Goal: Transaction & Acquisition: Purchase product/service

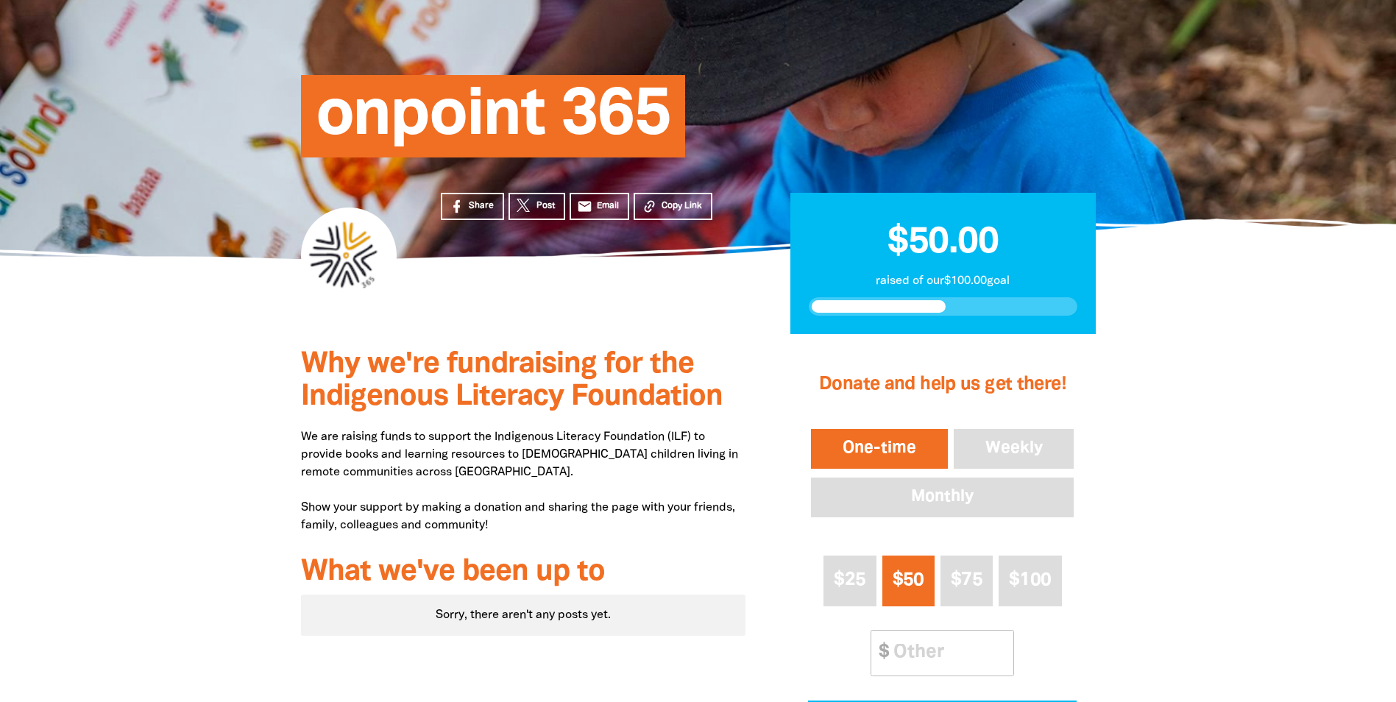
scroll to position [368, 0]
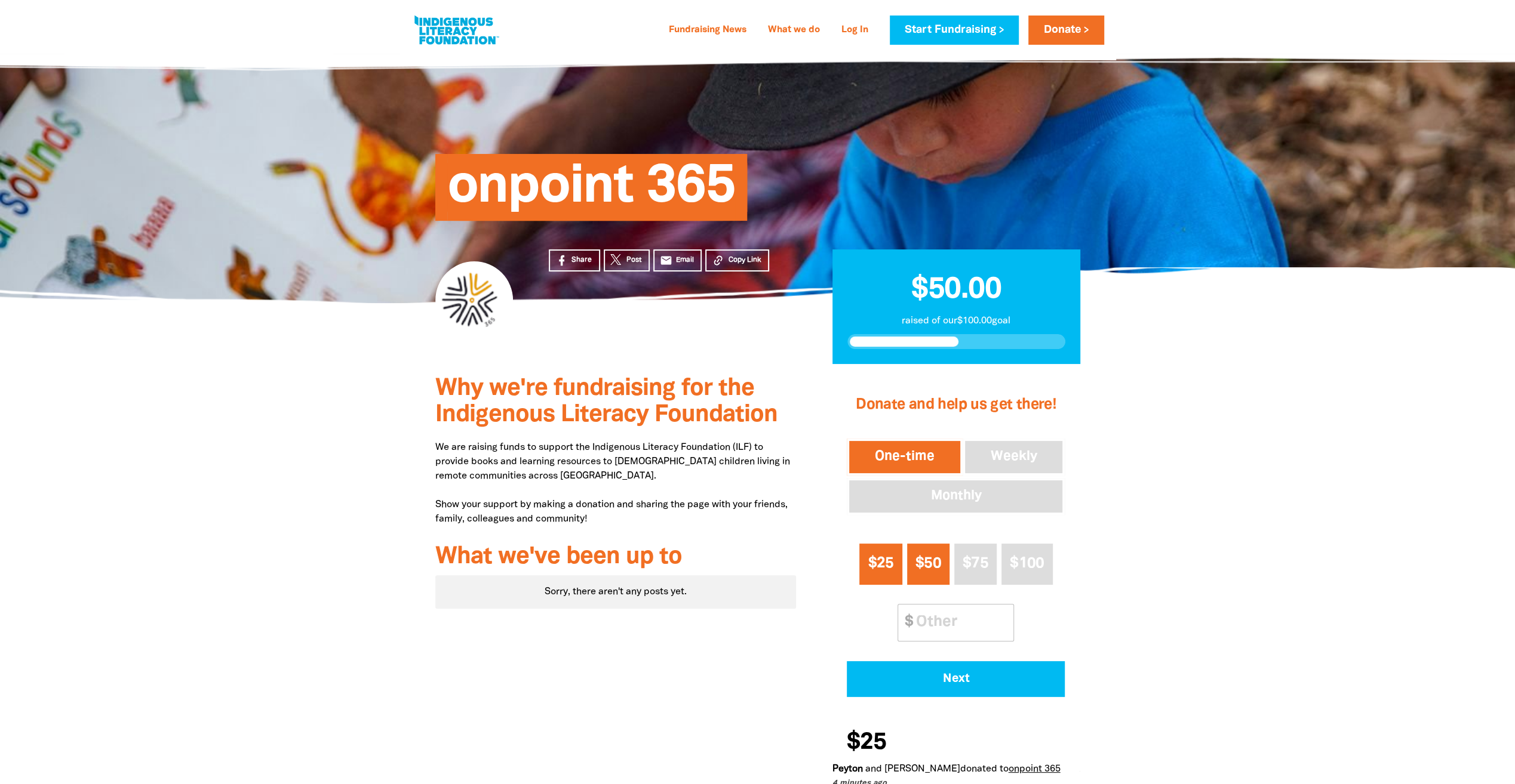
click at [872, 559] on span "$25" at bounding box center [881, 563] width 26 height 14
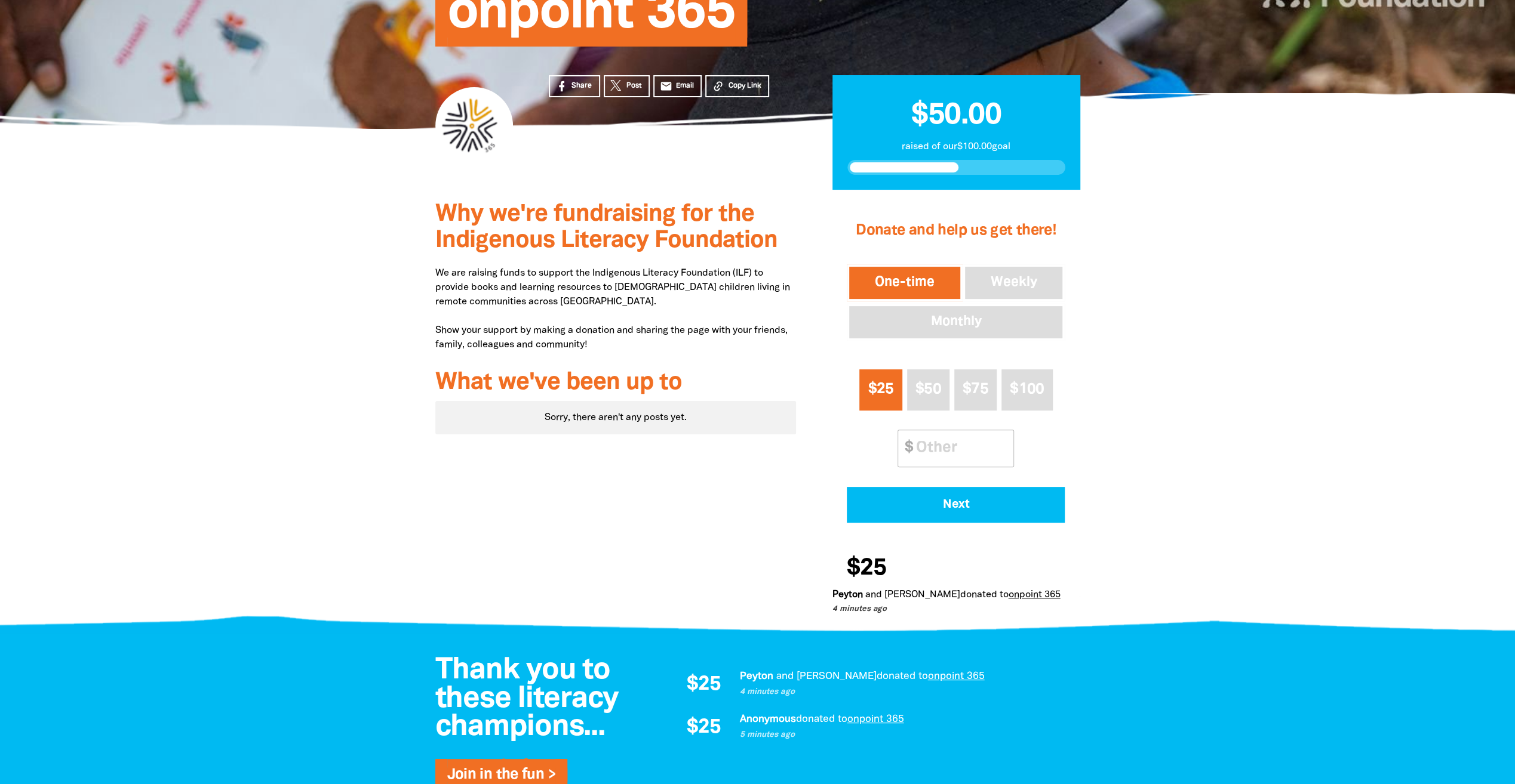
scroll to position [179, 0]
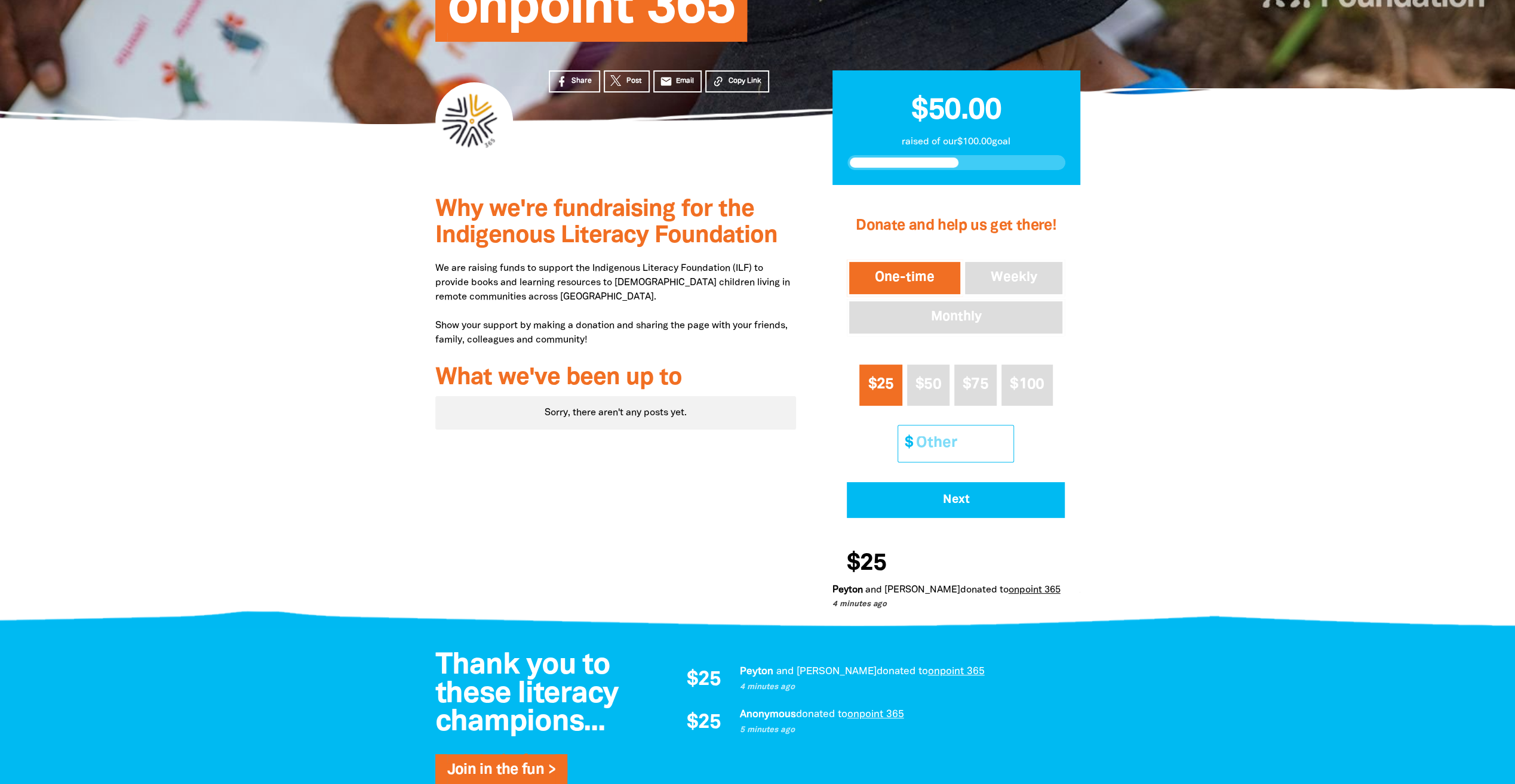
click at [953, 437] on input "Other Amount" at bounding box center [960, 443] width 105 height 36
drag, startPoint x: 959, startPoint y: 440, endPoint x: 878, endPoint y: 457, distance: 82.8
click at [878, 457] on div "$25 $50 $75 $100 Other Amount $ 20" at bounding box center [955, 413] width 218 height 108
type input "20"
click at [885, 381] on span "$25" at bounding box center [881, 384] width 26 height 14
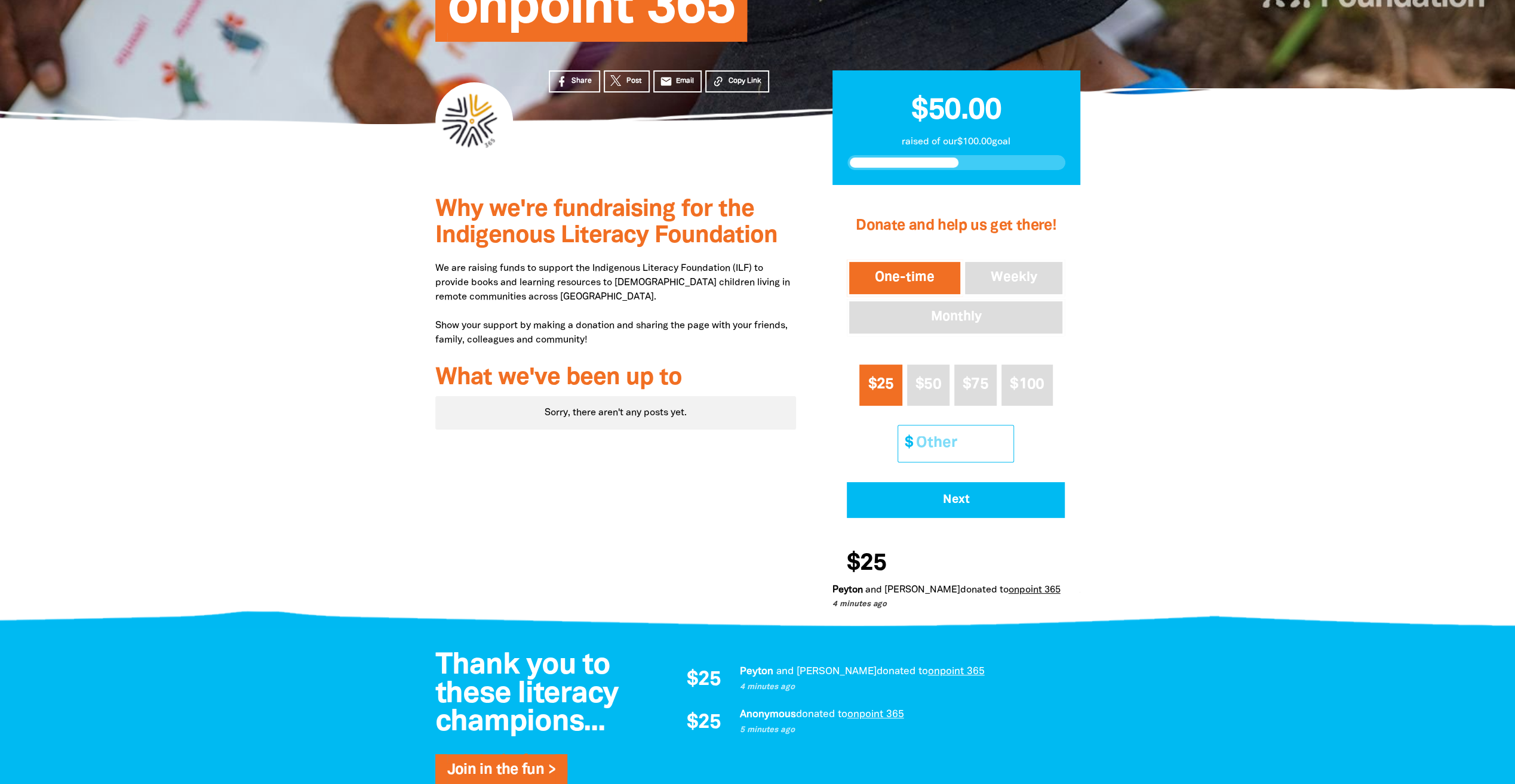
click at [940, 445] on input "Other Amount" at bounding box center [960, 443] width 105 height 36
click at [816, 460] on div "1 2 3 Donate and help us get there! One-time Weekly Monthly $25 $50 $75 $100 Ot…" at bounding box center [955, 404] width 284 height 438
click at [880, 386] on span "$25" at bounding box center [881, 384] width 26 height 14
click at [872, 503] on span "Next" at bounding box center [955, 500] width 185 height 12
select select "AU"
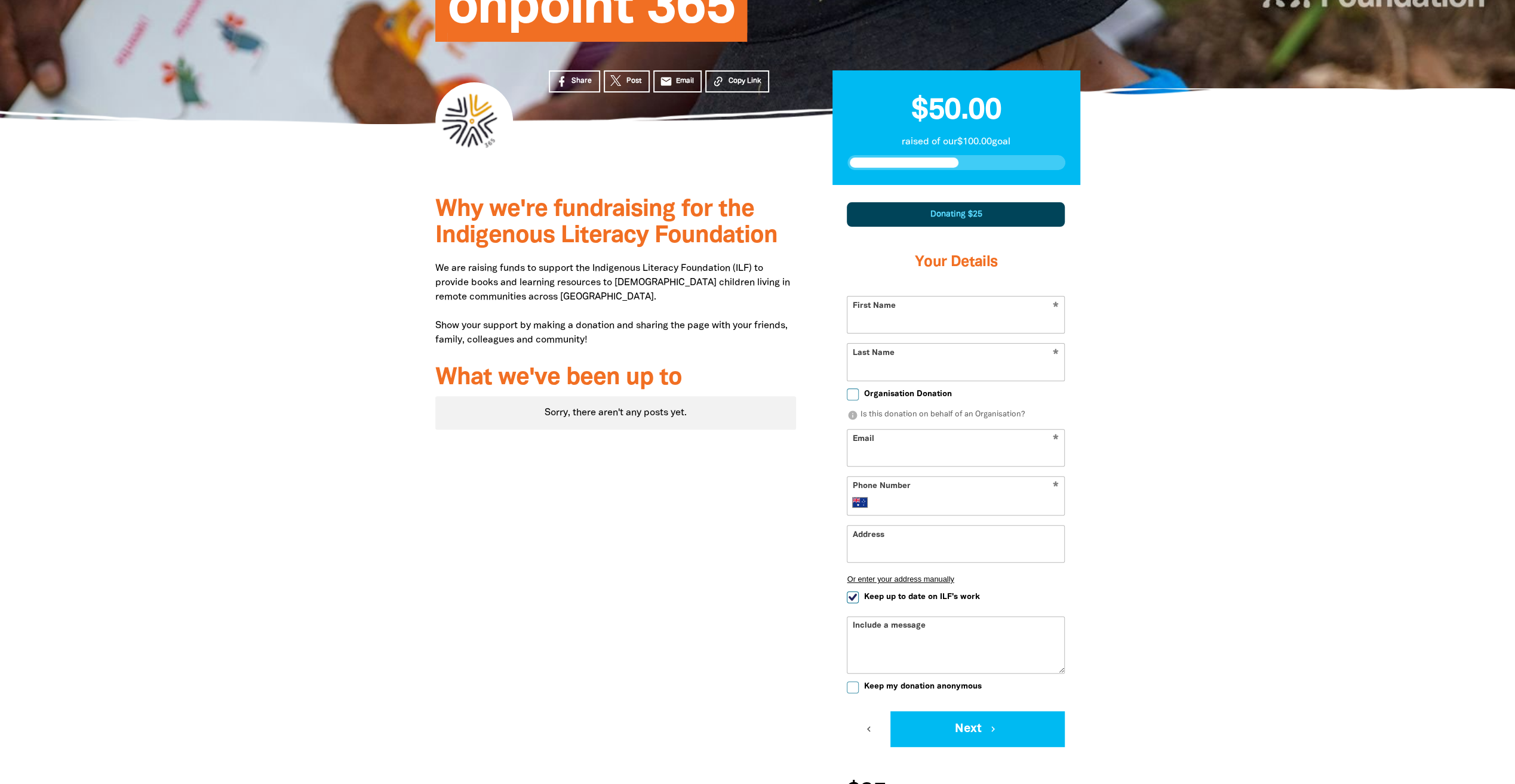
click at [991, 306] on input "First Name" at bounding box center [955, 315] width 217 height 36
type input "Mandy"
click at [1181, 289] on div at bounding box center [758, 518] width 1515 height 666
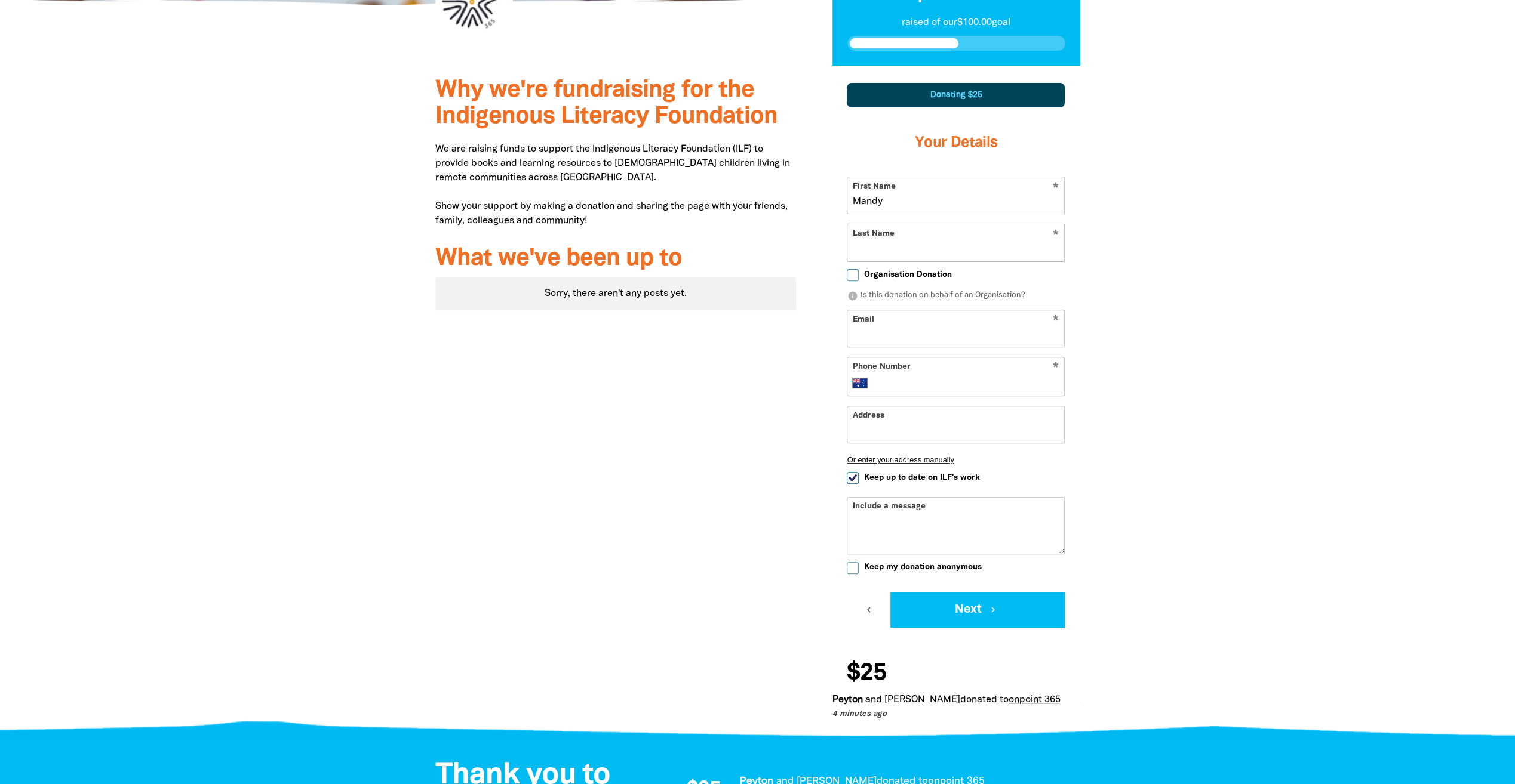
click at [886, 332] on input "Email" at bounding box center [955, 328] width 217 height 36
type input "mandy.emery12@gmail.com"
click at [1358, 354] on div at bounding box center [758, 399] width 1515 height 666
click at [946, 483] on label "Keep up to date on ILF's work" at bounding box center [912, 478] width 132 height 12
click at [859, 483] on input "Keep up to date on ILF's work" at bounding box center [852, 478] width 12 height 12
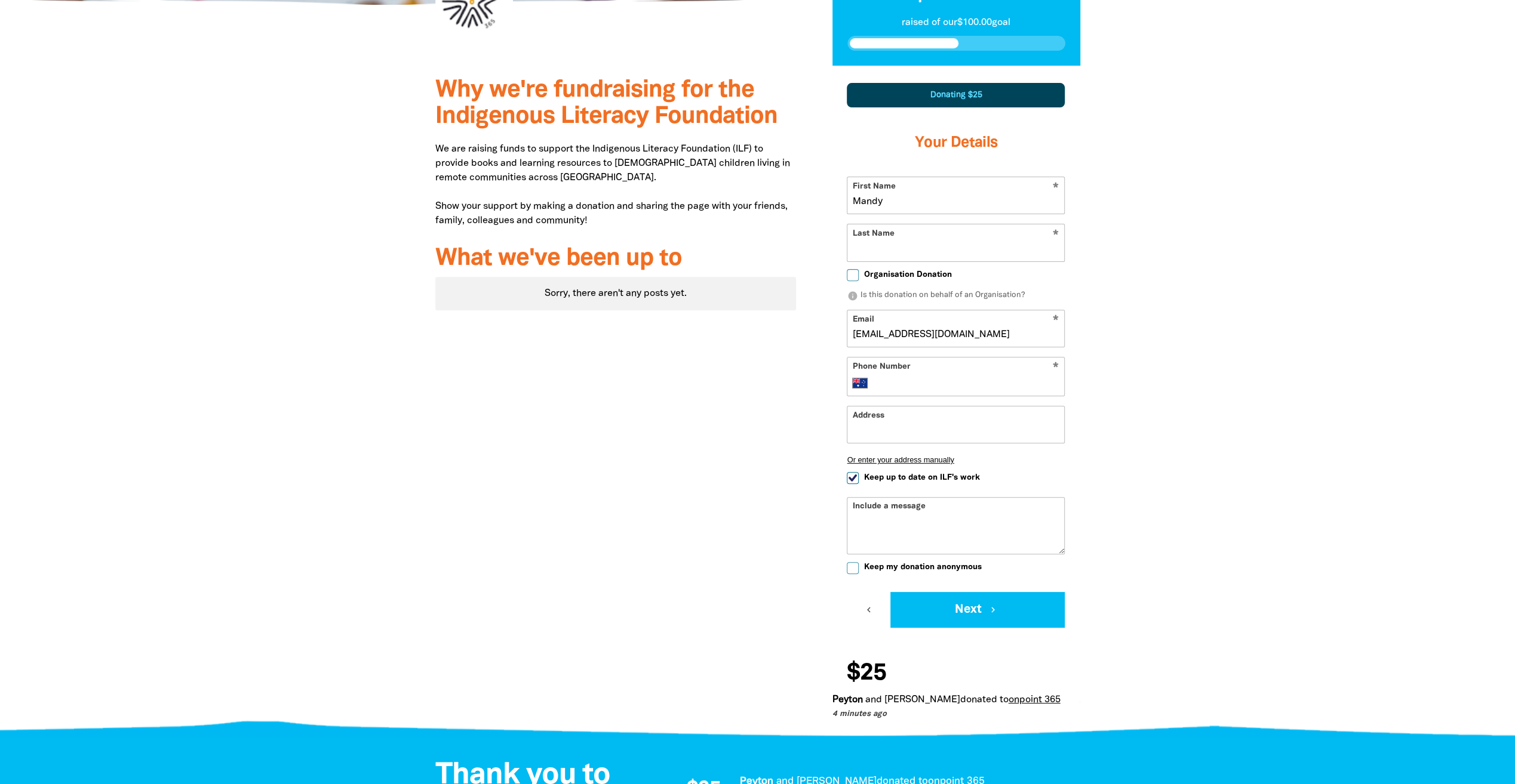
checkbox input "false"
click at [998, 607] on icon "chevron_right" at bounding box center [994, 610] width 11 height 11
click at [938, 240] on input "Last Name" at bounding box center [955, 242] width 217 height 36
type input "[PERSON_NAME]"
click at [1206, 270] on div at bounding box center [758, 399] width 1515 height 666
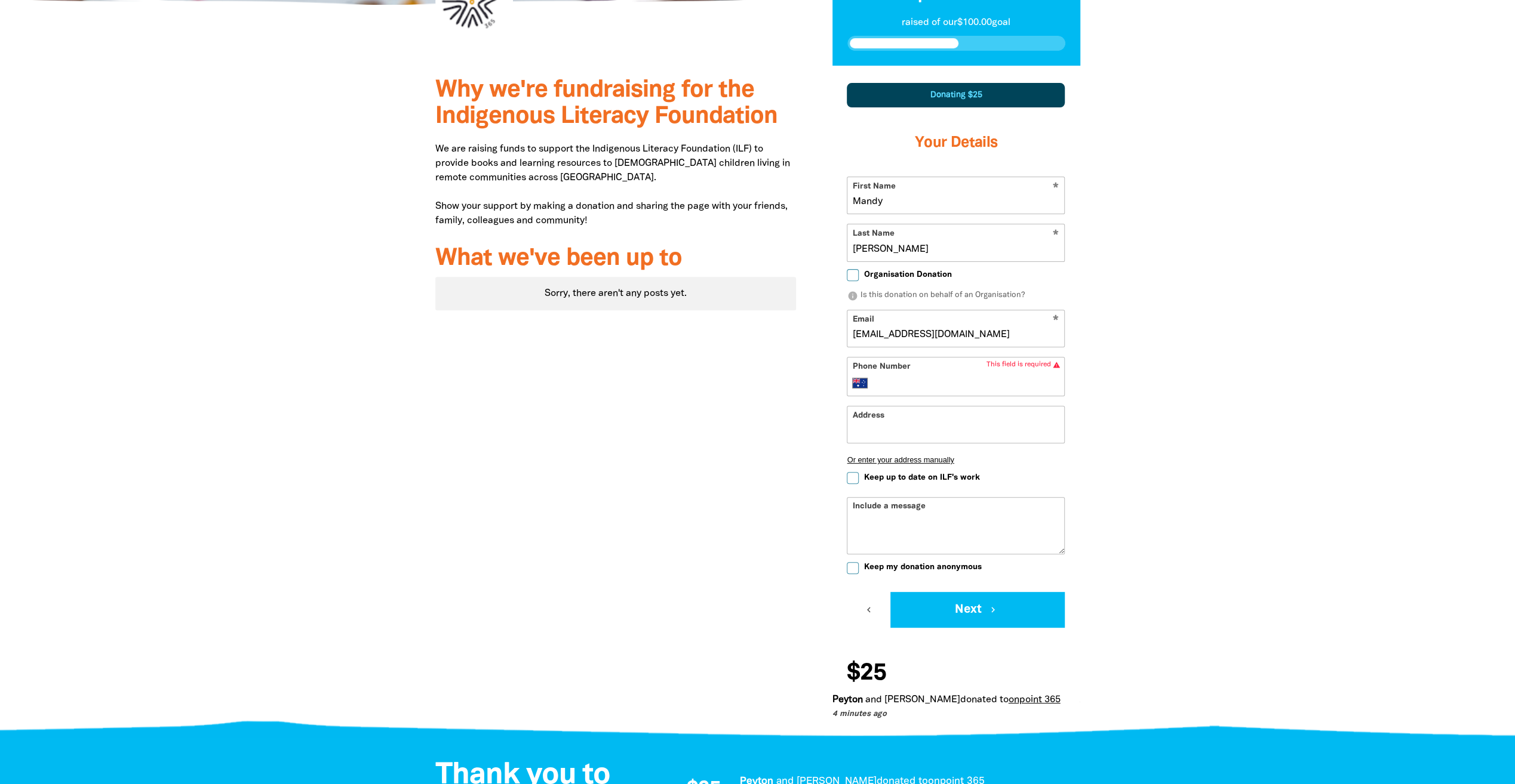
click at [985, 379] on input "Phone Number" at bounding box center [968, 383] width 182 height 15
click at [1151, 344] on div at bounding box center [758, 399] width 1515 height 666
click at [931, 376] on input "Phone Number" at bounding box center [968, 383] width 182 height 15
type input "+61 475 467 230"
click at [1141, 384] on div at bounding box center [758, 399] width 1515 height 666
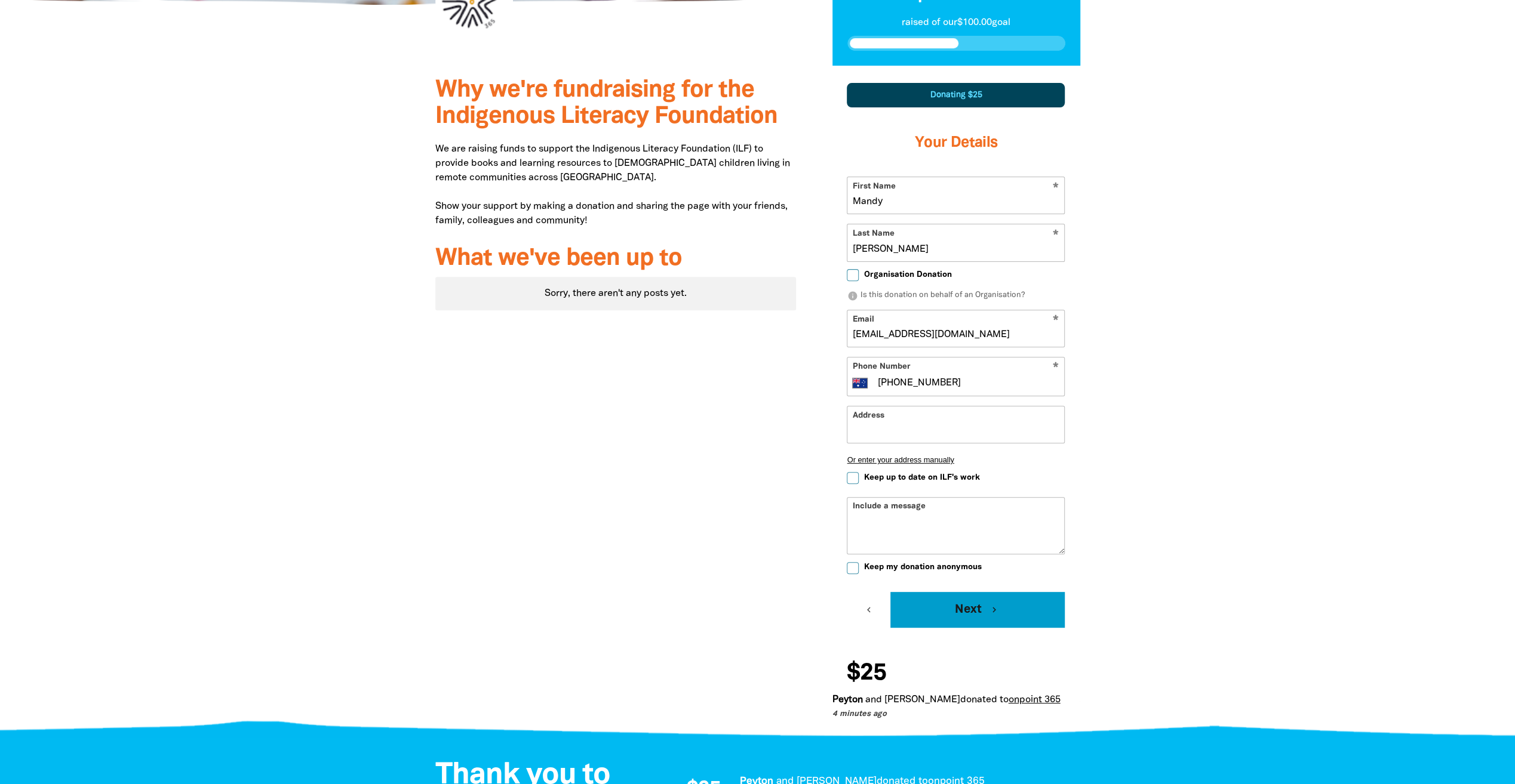
click at [979, 613] on button "Next chevron_right" at bounding box center [977, 610] width 174 height 36
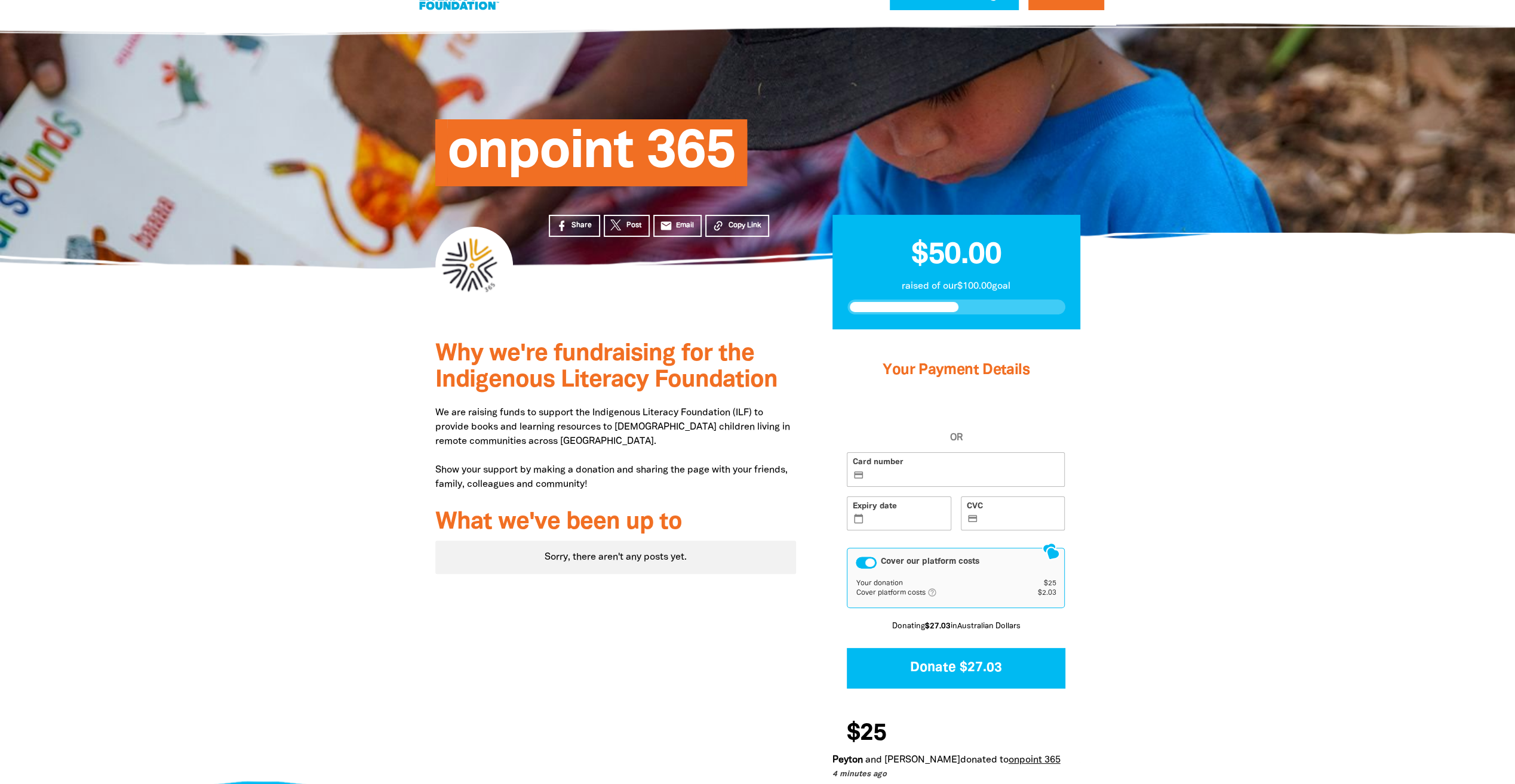
scroll to position [60, 0]
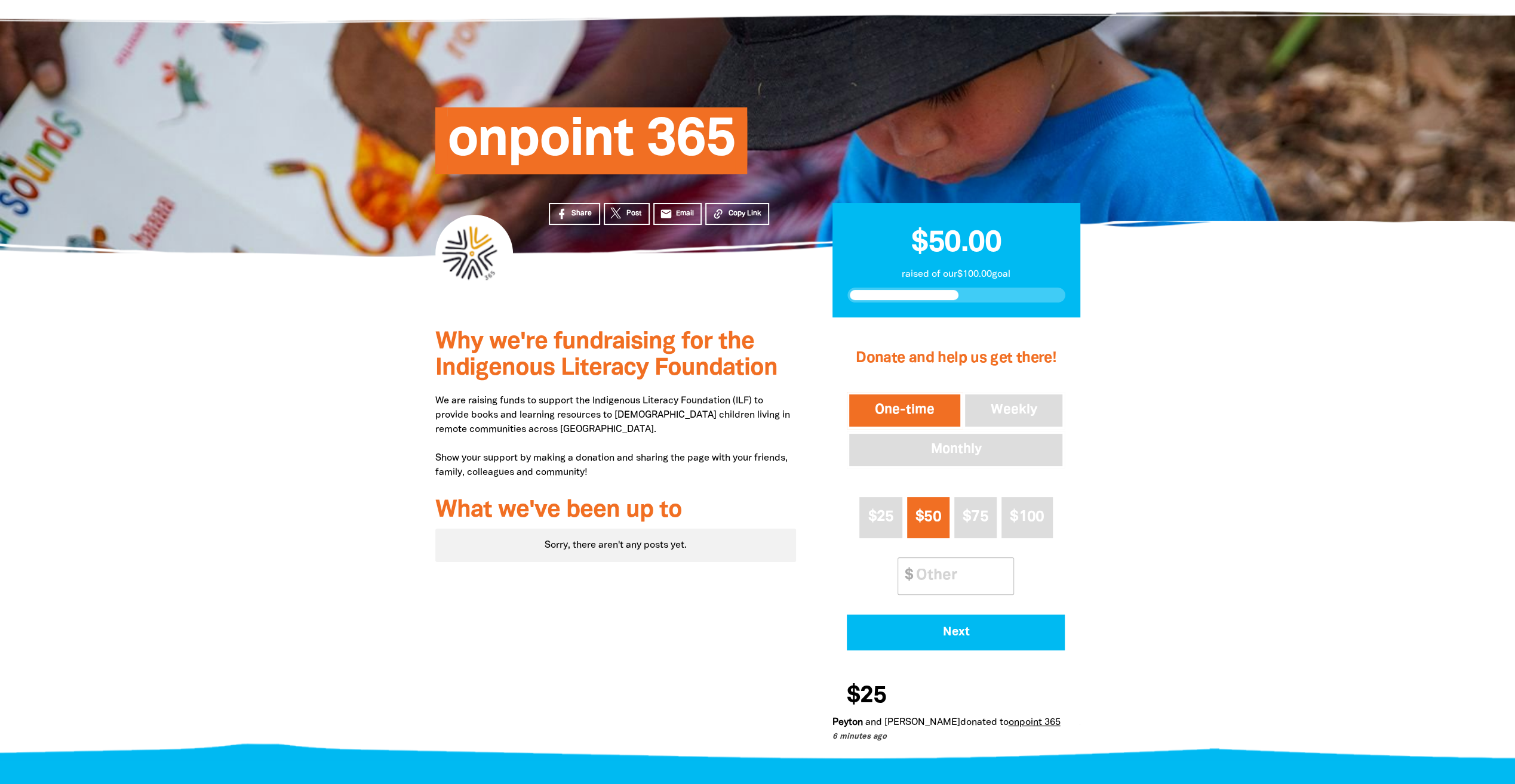
scroll to position [119, 0]
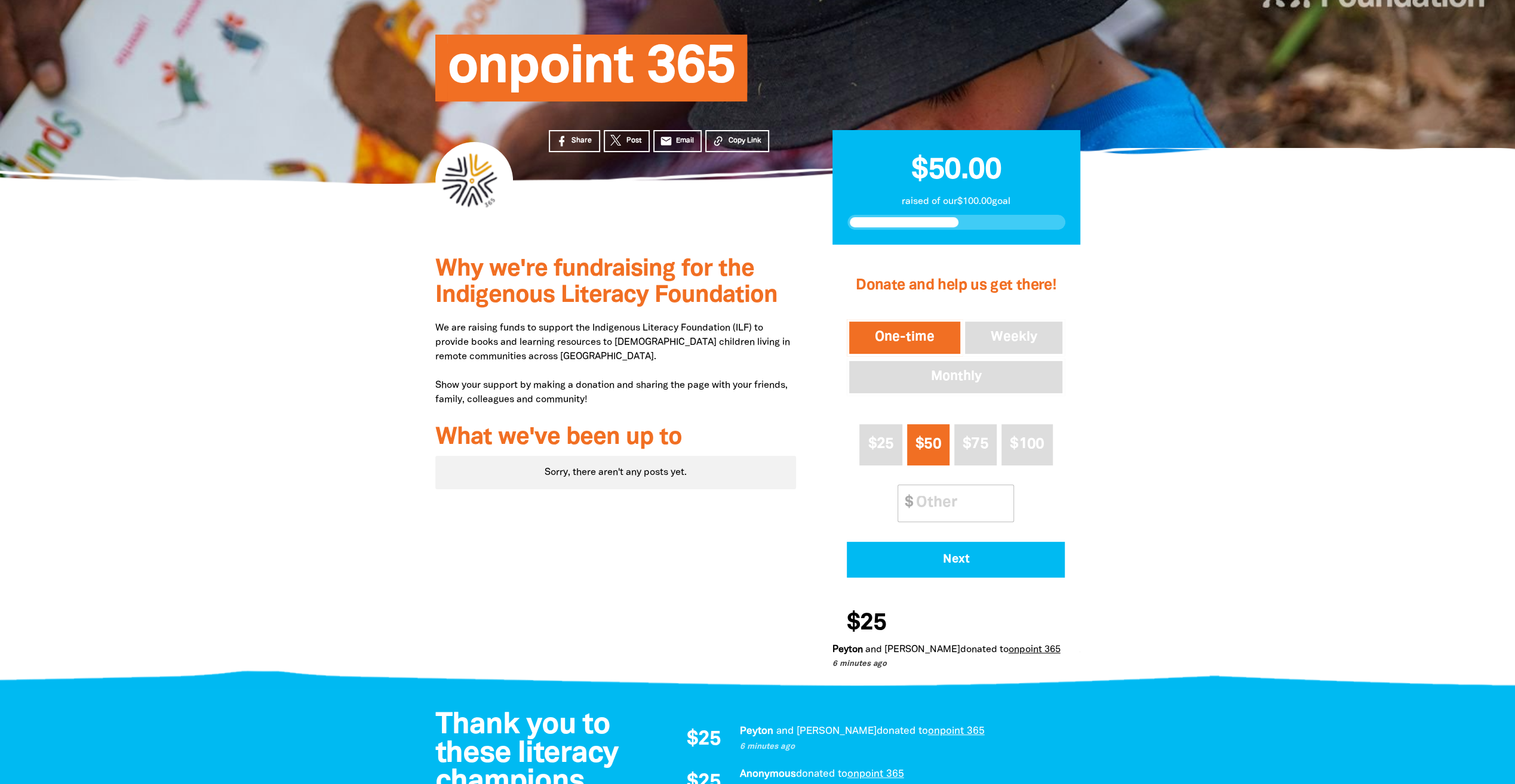
click at [774, 496] on div "Why we're fundraising for the Indigenous Literacy Foundation We are raising fun…" at bounding box center [616, 464] width 397 height 438
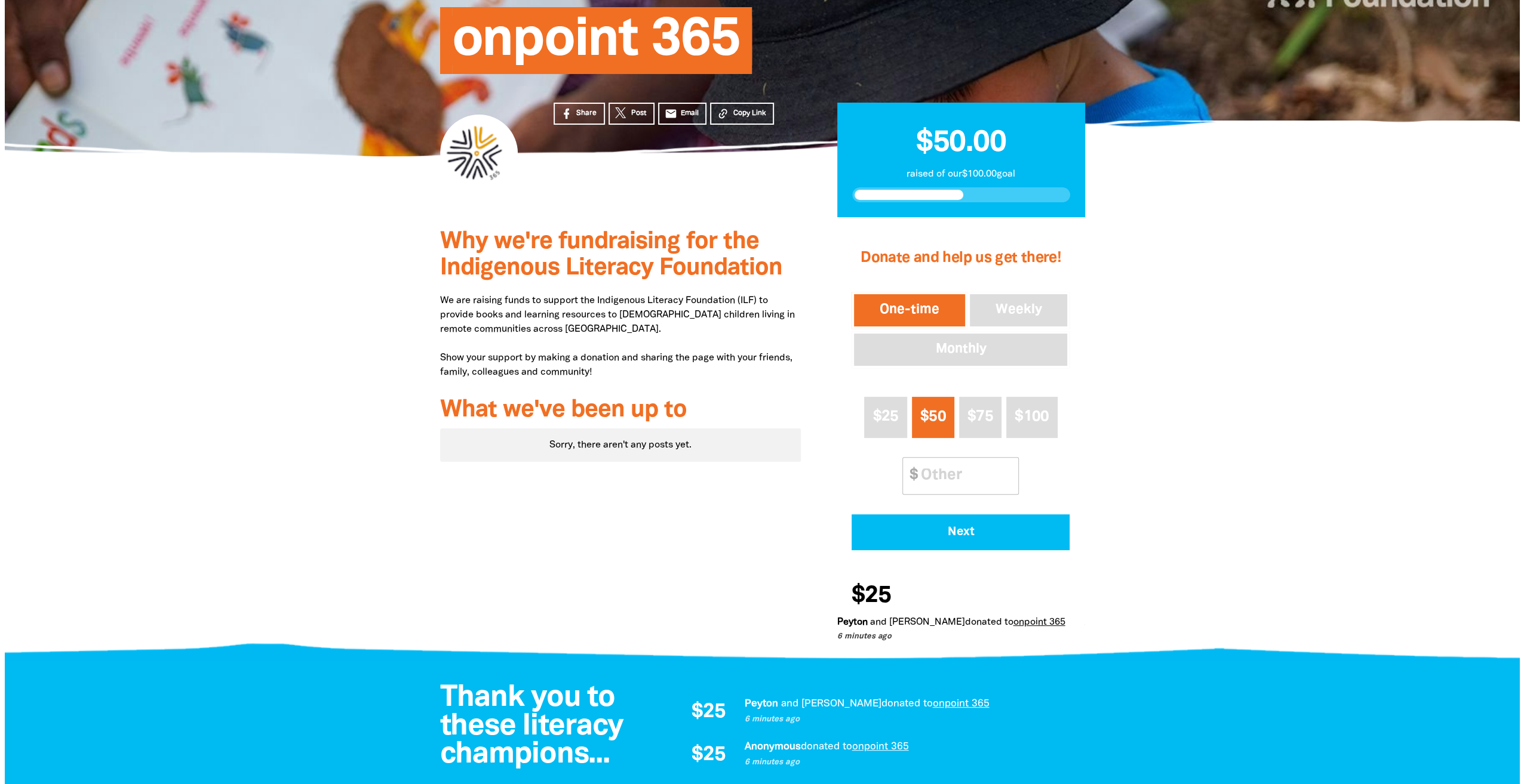
scroll to position [238, 0]
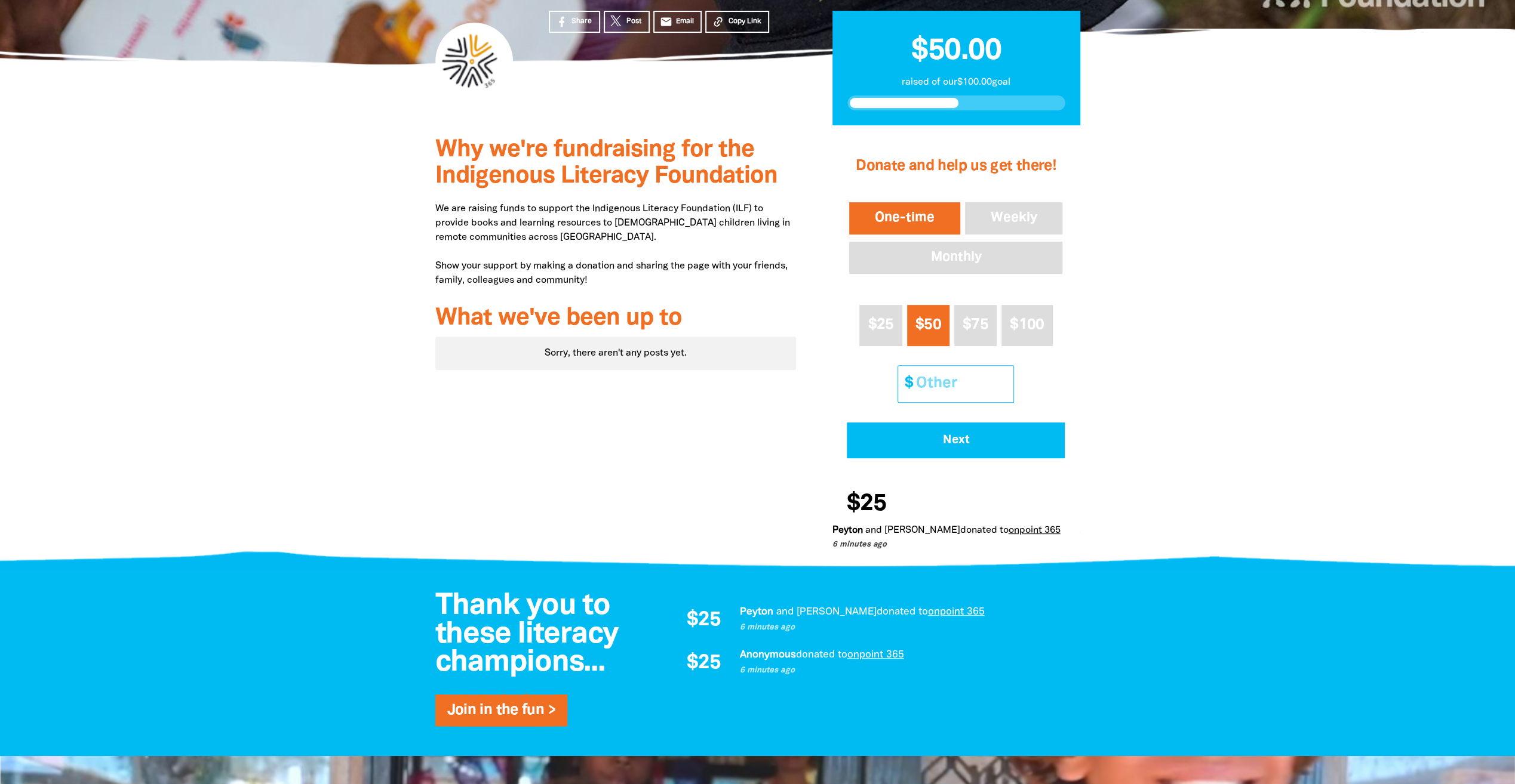
click at [973, 382] on input "Other Amount" at bounding box center [960, 383] width 105 height 36
click at [775, 392] on div "Why we're fundraising for the Indigenous Literacy Foundation We are raising fun…" at bounding box center [616, 345] width 397 height 438
type input "25"
click at [822, 400] on div "1 2 3 Donate and help us get there! One-time Weekly Monthly $25 $50 $75 $100 Ot…" at bounding box center [955, 345] width 284 height 438
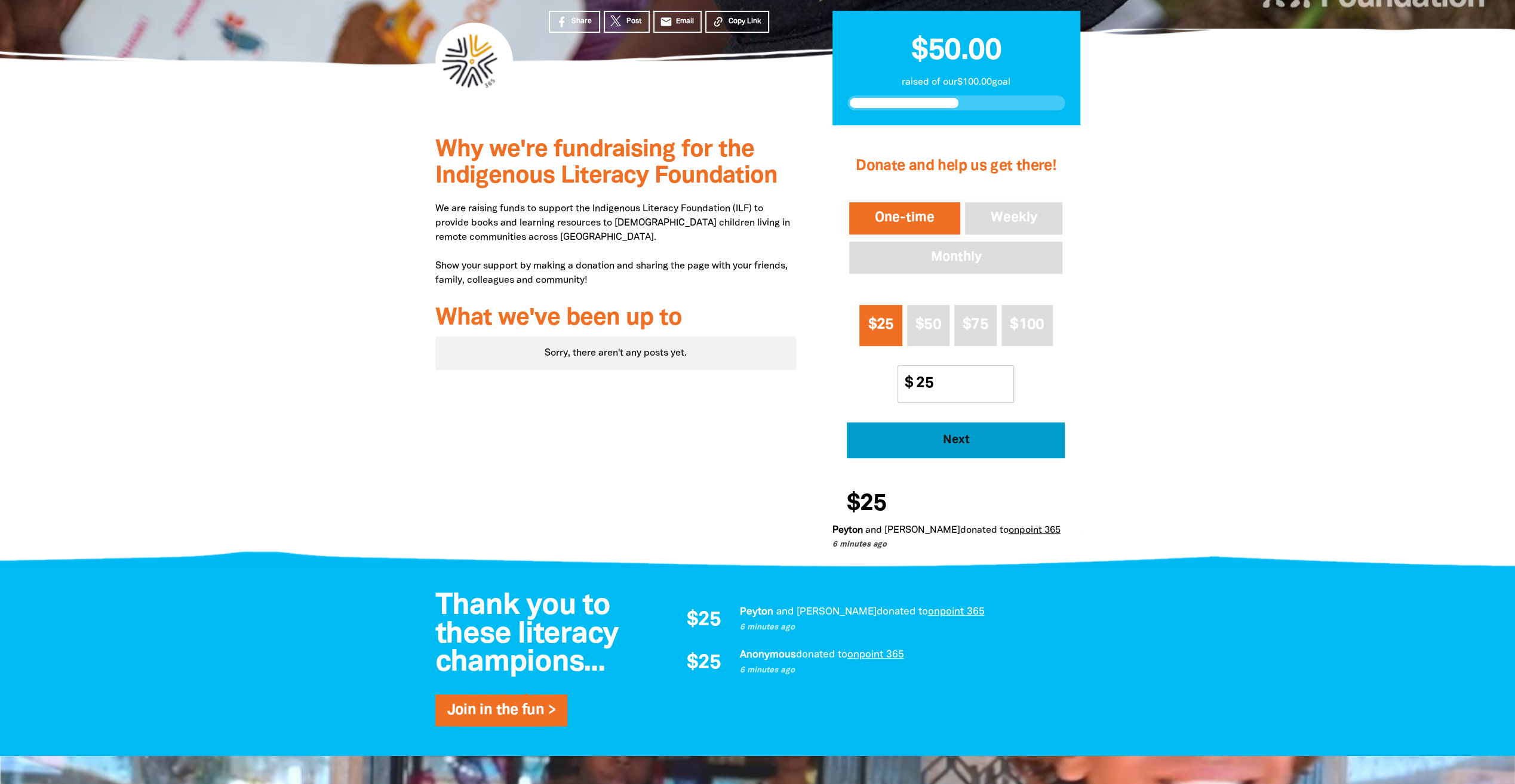
click at [903, 439] on span "Next" at bounding box center [955, 440] width 185 height 12
select select "AU"
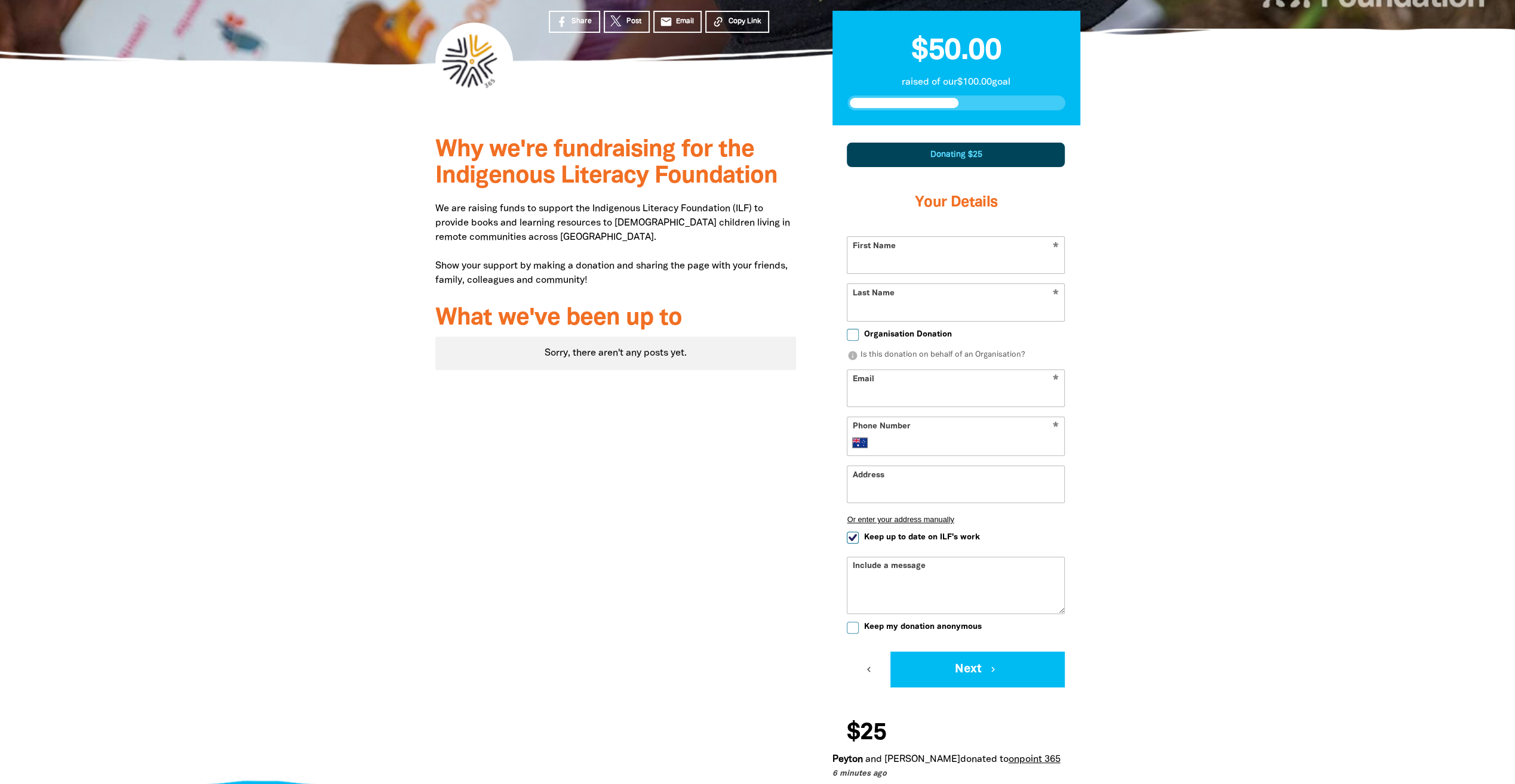
drag, startPoint x: 879, startPoint y: 260, endPoint x: 912, endPoint y: 259, distance: 33.0
click at [879, 260] on input "First Name" at bounding box center [955, 255] width 217 height 36
type input "Mandy"
type input "Emery"
click at [637, 491] on div "Why we're fundraising for the Indigenous Literacy Foundation We are raising fun…" at bounding box center [616, 459] width 397 height 666
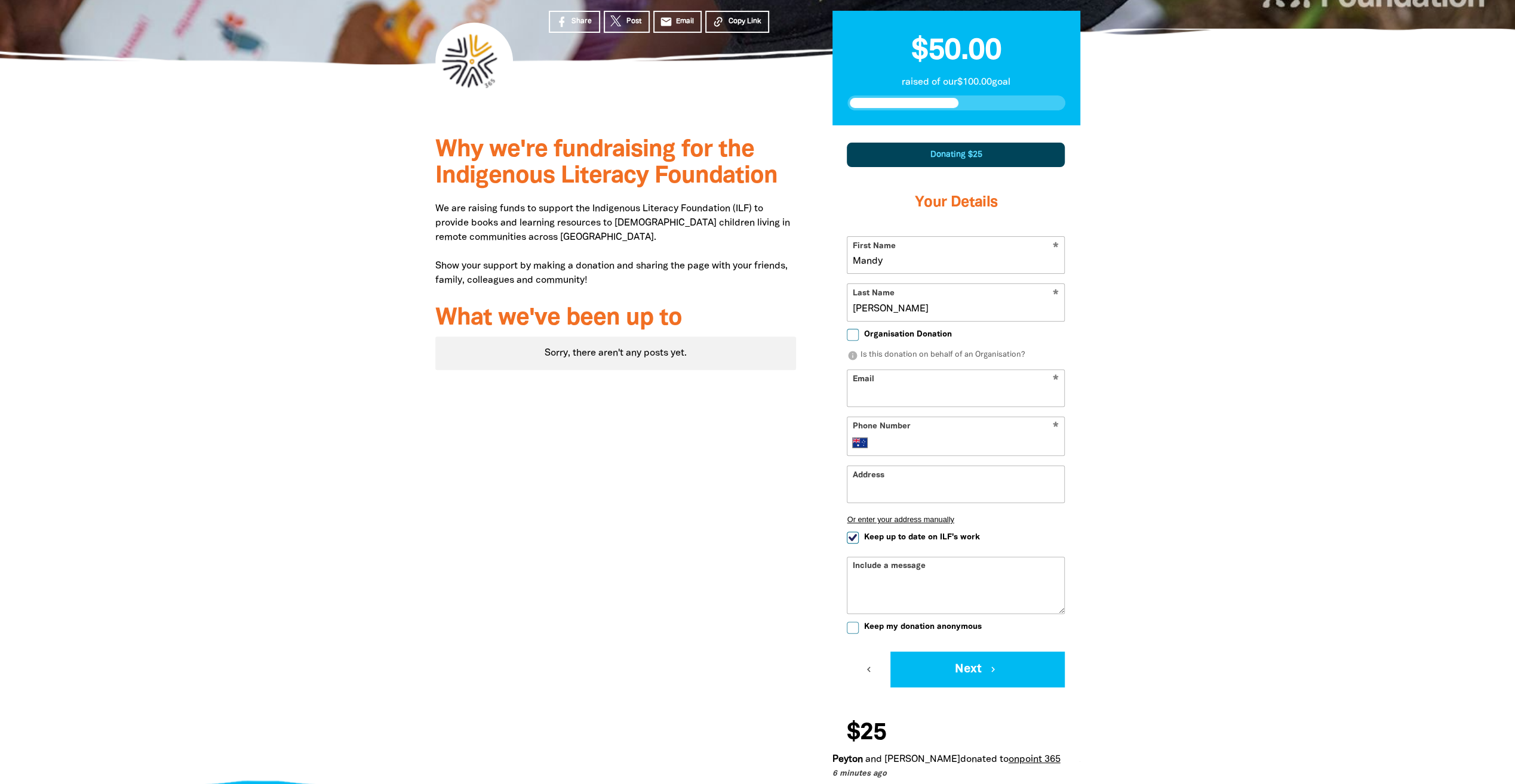
click at [884, 386] on input "Email" at bounding box center [955, 388] width 217 height 36
type input "mandy.emery12@gmail.com"
click at [663, 469] on div "Why we're fundraising for the Indigenous Literacy Foundation We are raising fun…" at bounding box center [616, 459] width 397 height 667
click at [878, 444] on input "Phone Number" at bounding box center [968, 443] width 182 height 15
type input "+61 475 467 230"
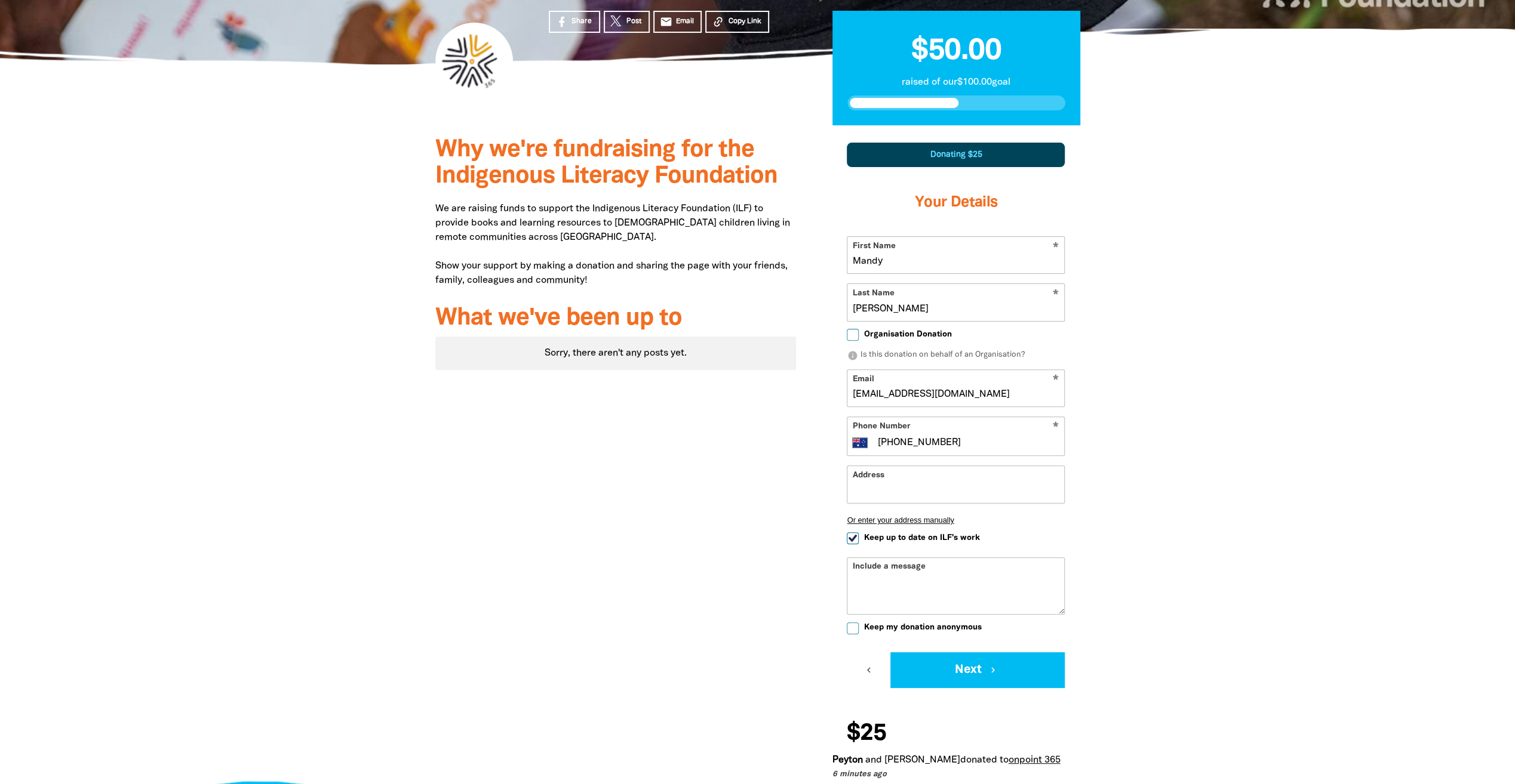
click at [710, 460] on div "Why we're fundraising for the Indigenous Literacy Foundation We are raising fun…" at bounding box center [616, 459] width 397 height 667
click at [952, 665] on button "Next chevron_right" at bounding box center [977, 670] width 174 height 36
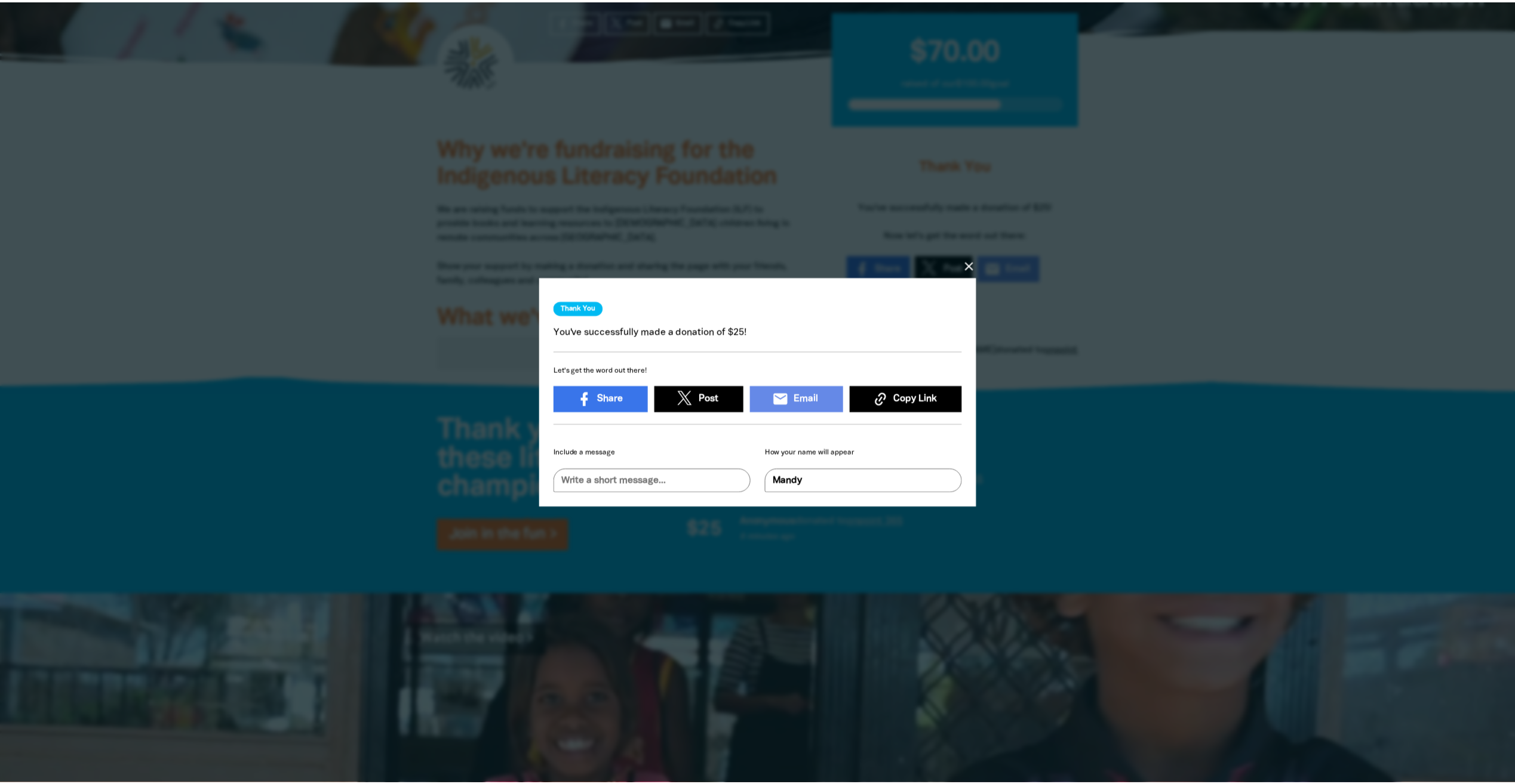
scroll to position [7, 0]
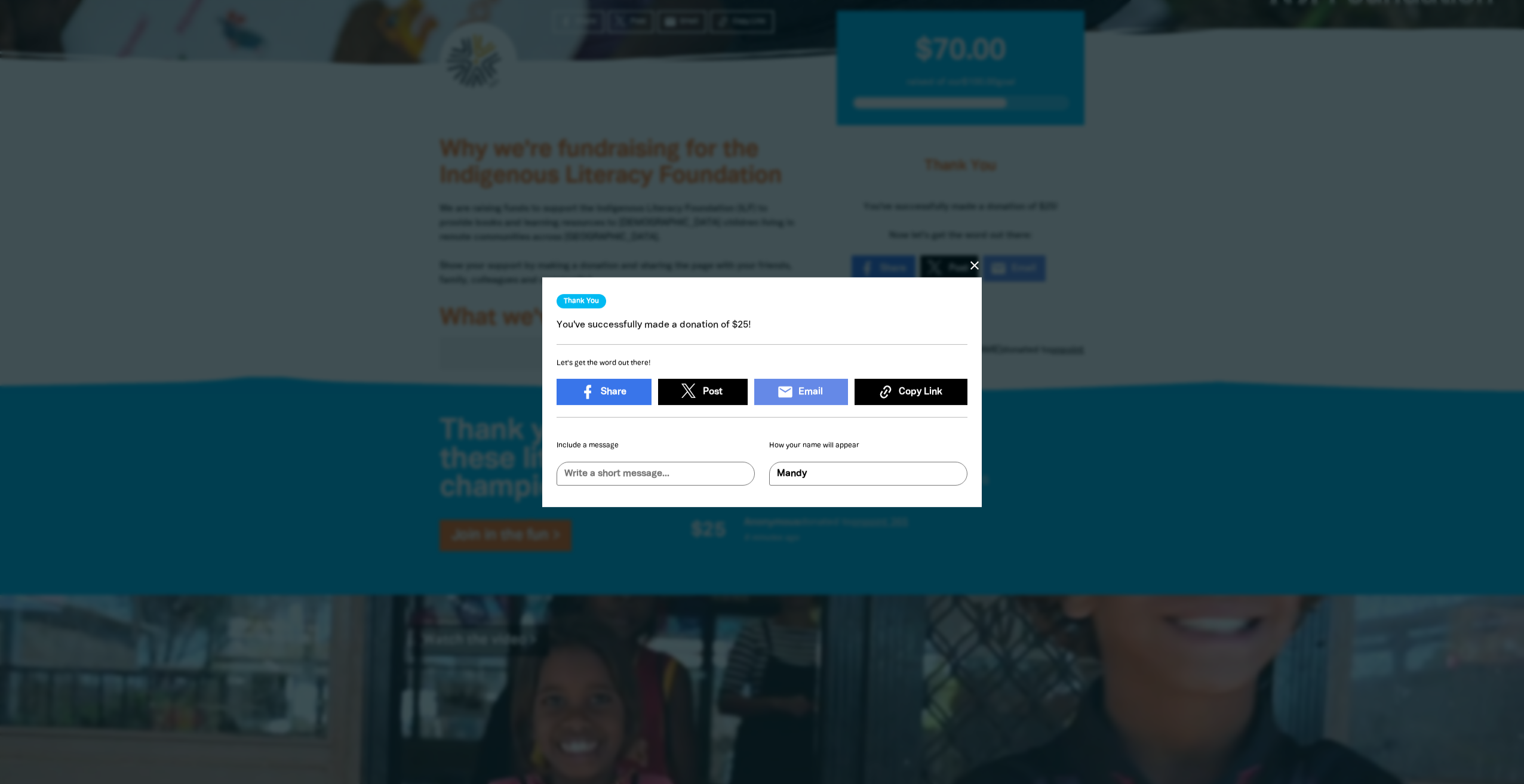
click at [976, 258] on icon "close" at bounding box center [975, 265] width 15 height 15
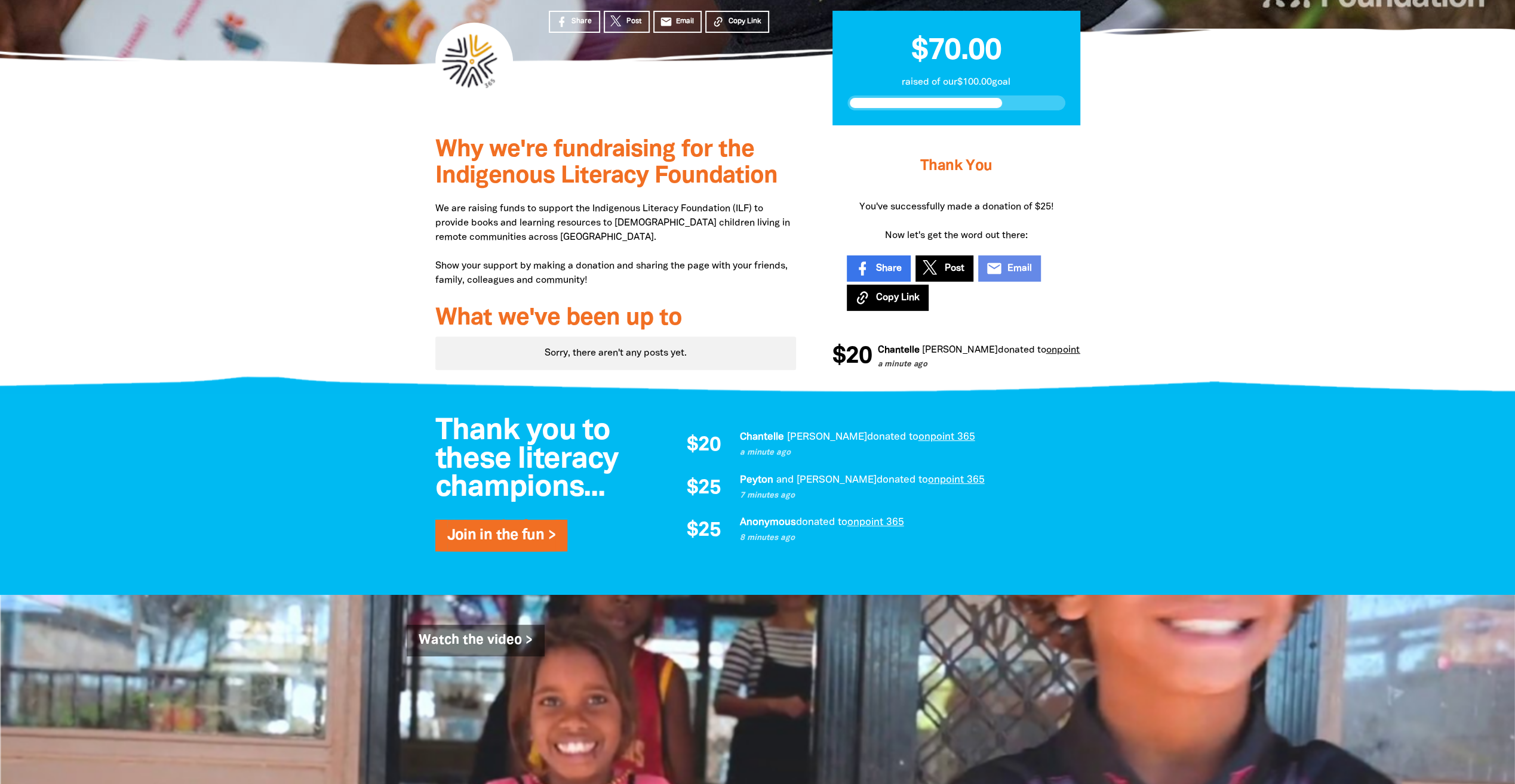
click at [1200, 251] on div at bounding box center [758, 257] width 1515 height 263
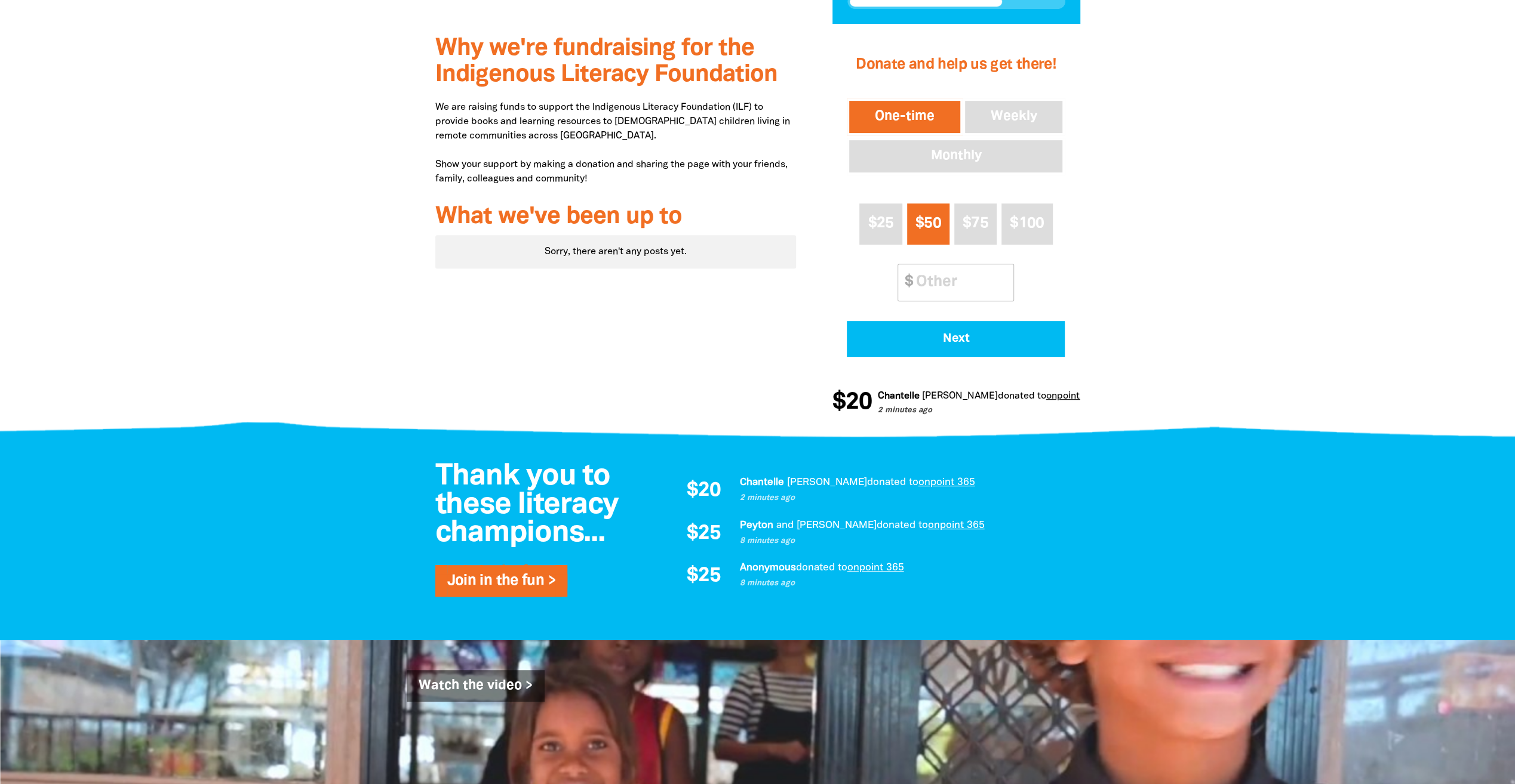
scroll to position [358, 0]
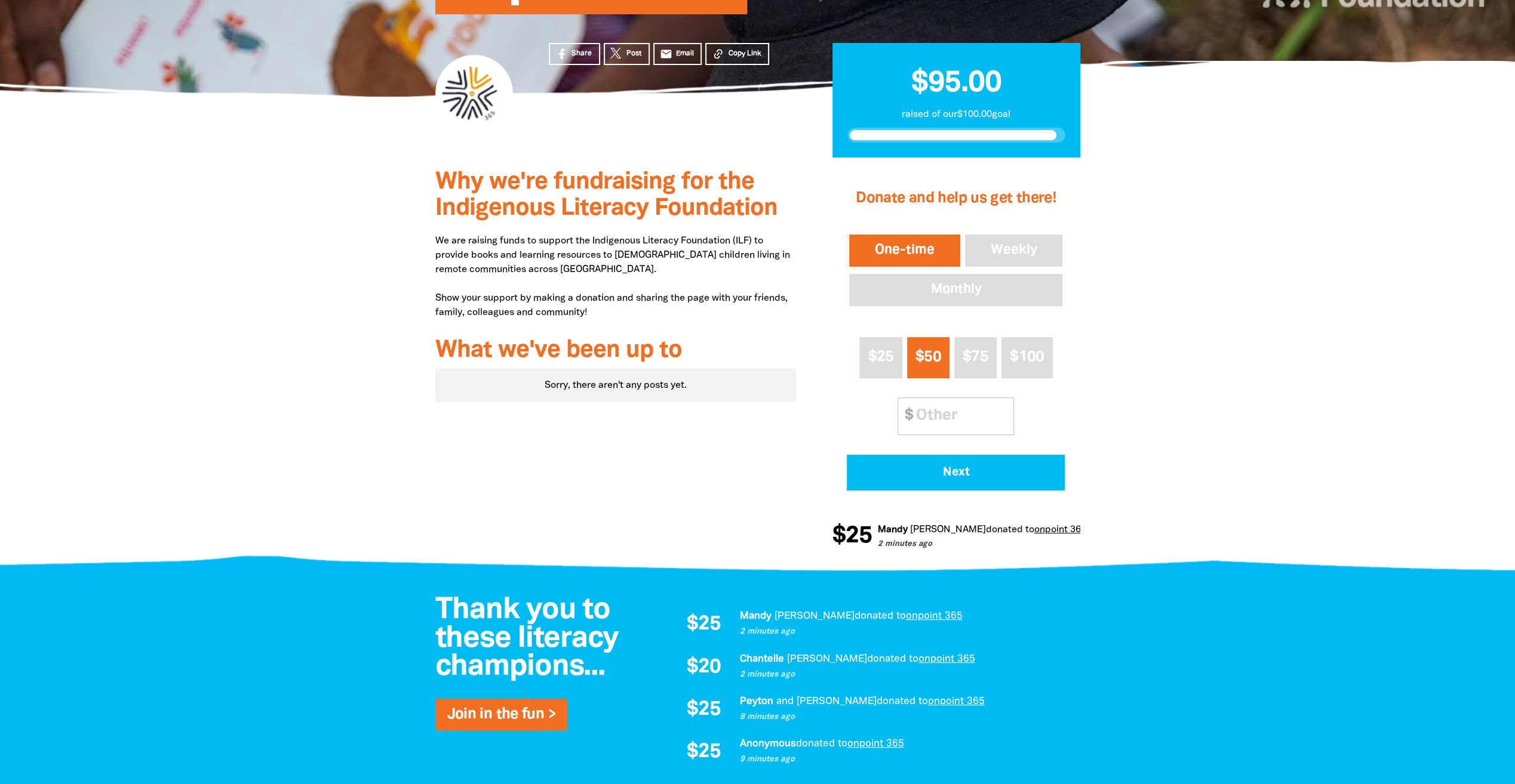
scroll to position [358, 0]
